Goal: Task Accomplishment & Management: Use online tool/utility

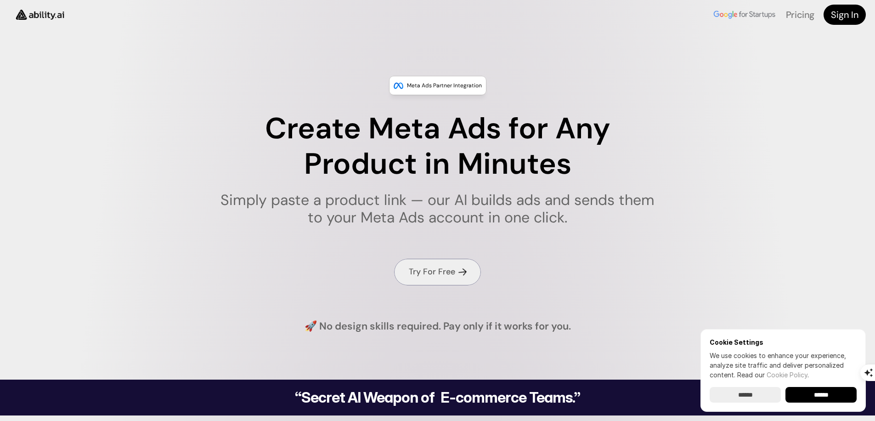
click at [461, 271] on use at bounding box center [462, 272] width 8 height 8
click at [761, 391] on input "******" at bounding box center [744, 395] width 71 height 16
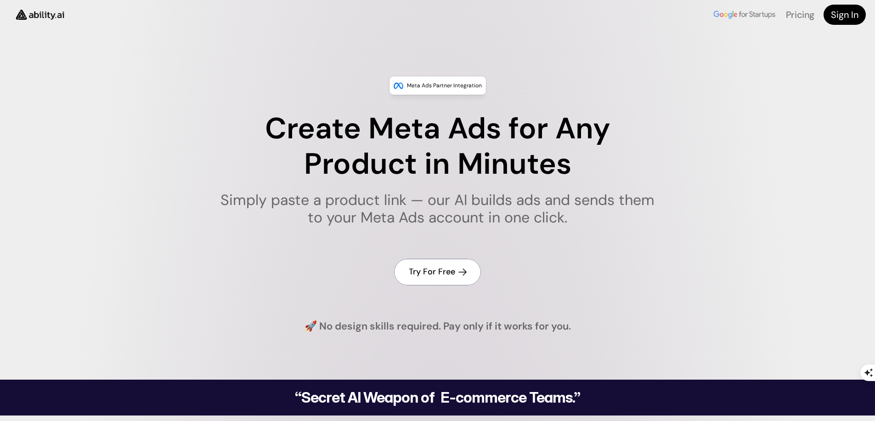
click at [449, 271] on h4 "Try For Free" at bounding box center [432, 271] width 46 height 11
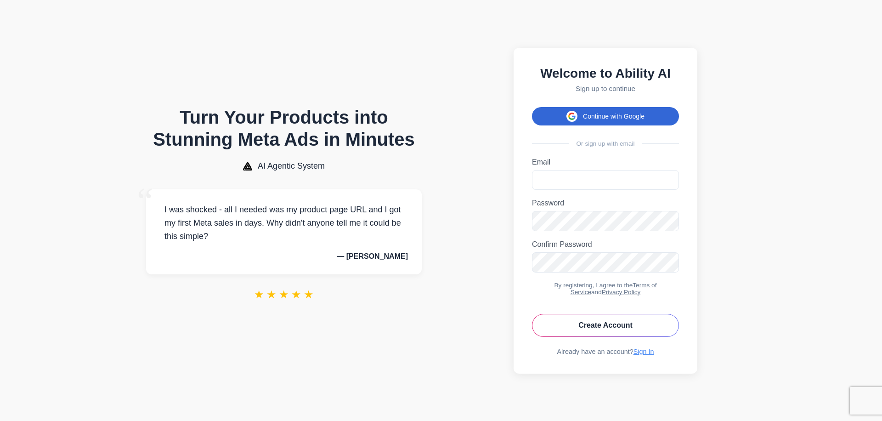
click at [653, 114] on button "Continue with Google" at bounding box center [605, 116] width 147 height 18
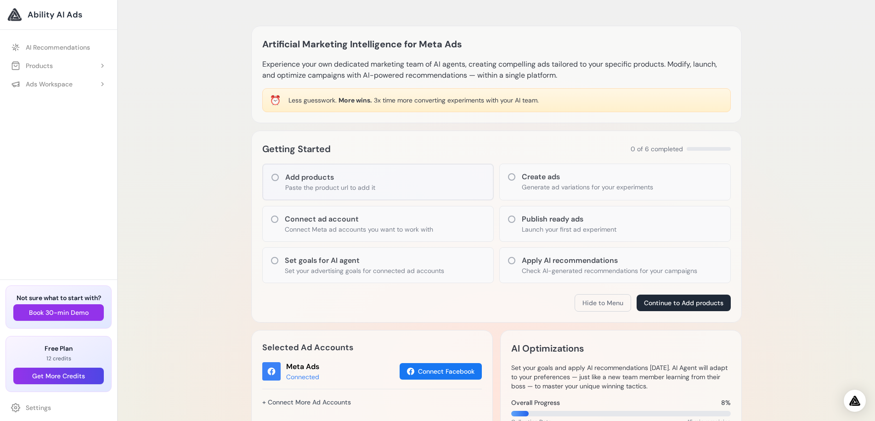
scroll to position [2, 0]
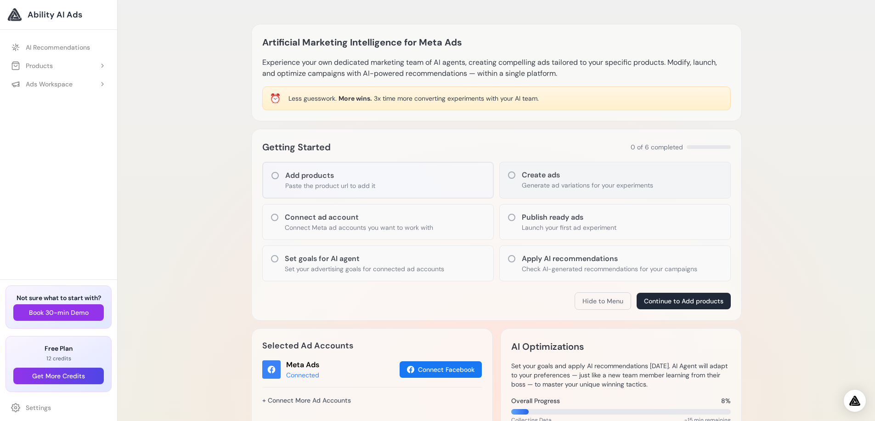
click at [574, 176] on h3 "Create ads" at bounding box center [587, 174] width 131 height 11
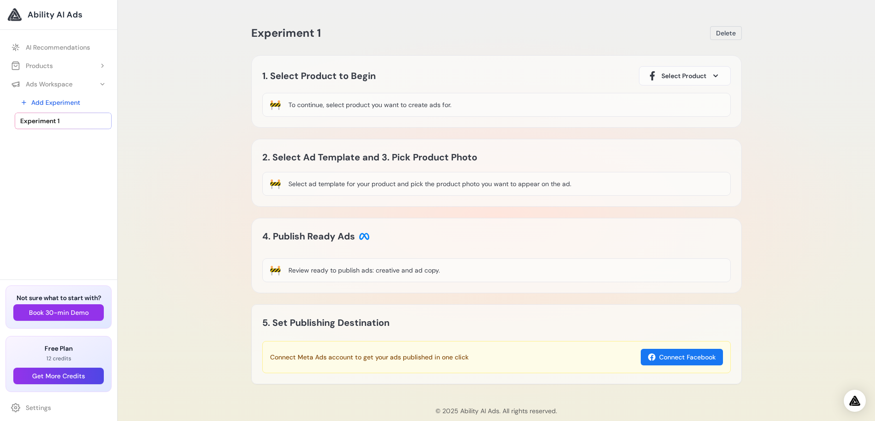
click at [499, 103] on div "🚧 To continue, select product you want to create ads for." at bounding box center [496, 105] width 468 height 24
click at [718, 79] on span at bounding box center [715, 75] width 11 height 11
click at [710, 74] on span at bounding box center [715, 75] width 11 height 11
click at [64, 16] on span "Ability AI Ads" at bounding box center [55, 14] width 55 height 13
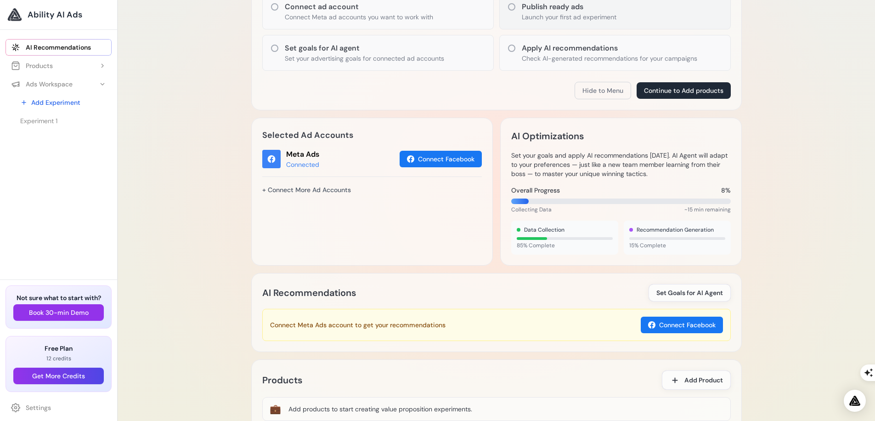
scroll to position [210, 0]
